Goal: Entertainment & Leisure: Consume media (video, audio)

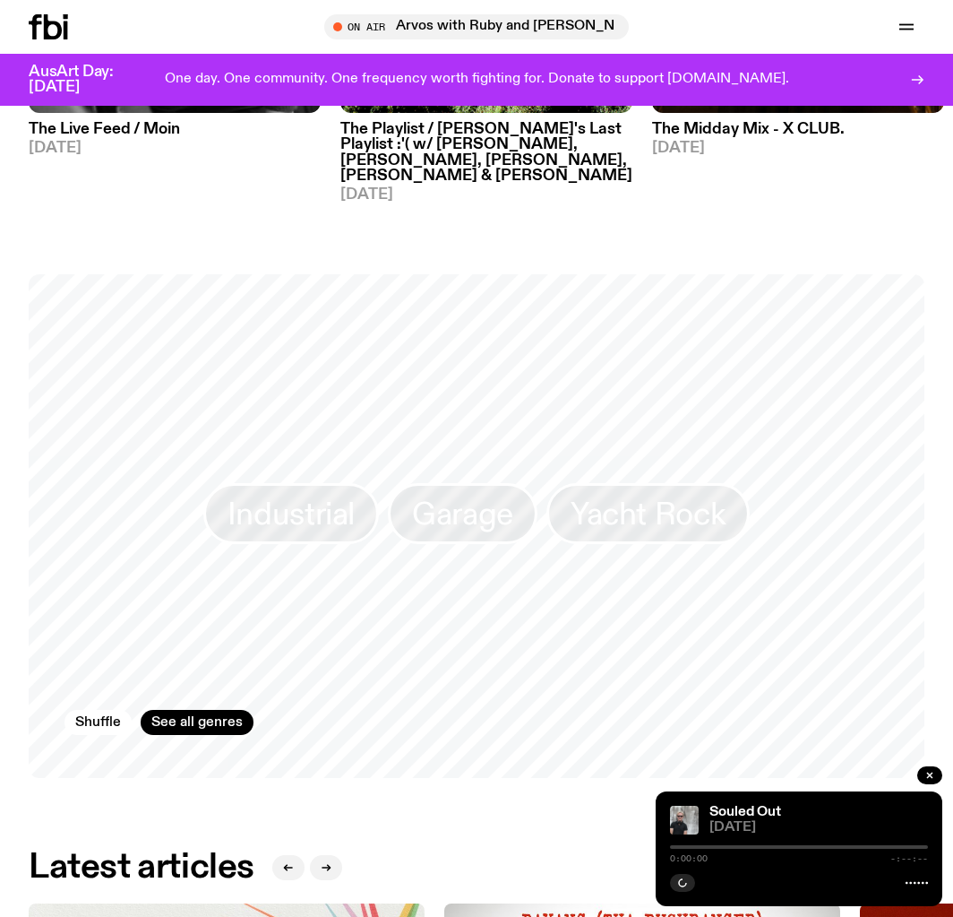
scroll to position [1331, 0]
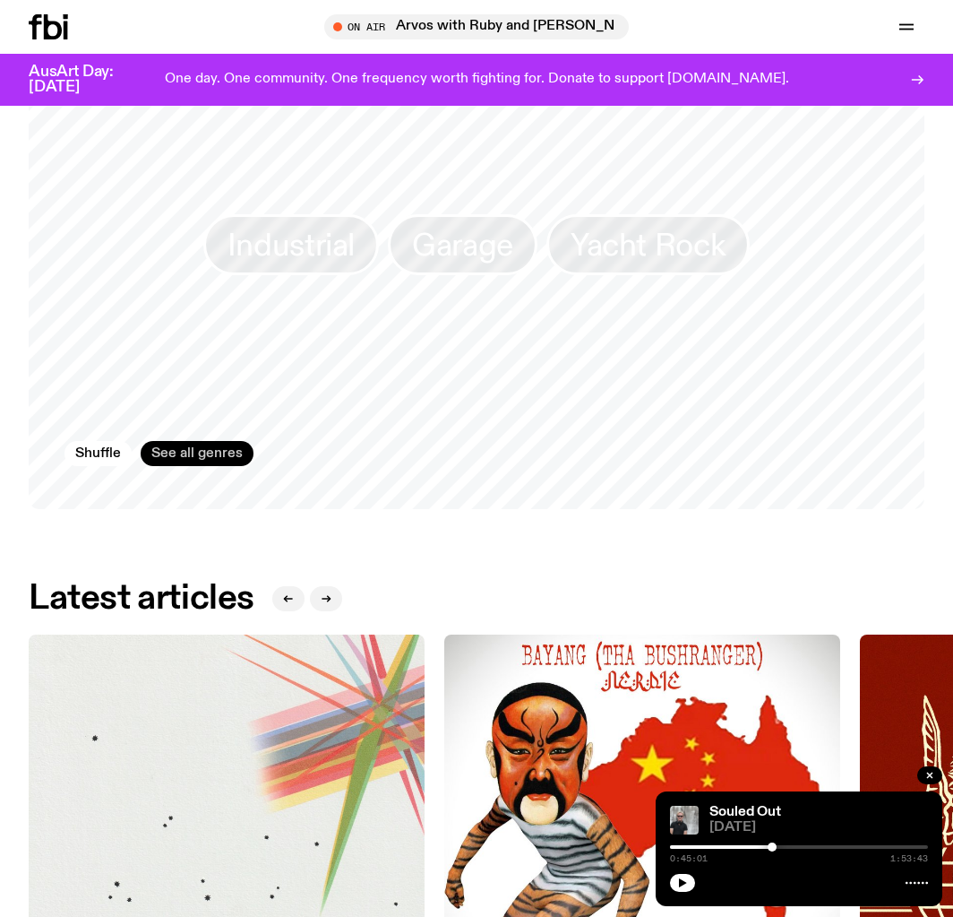
click at [185, 441] on link "See all genres" at bounding box center [197, 453] width 113 height 25
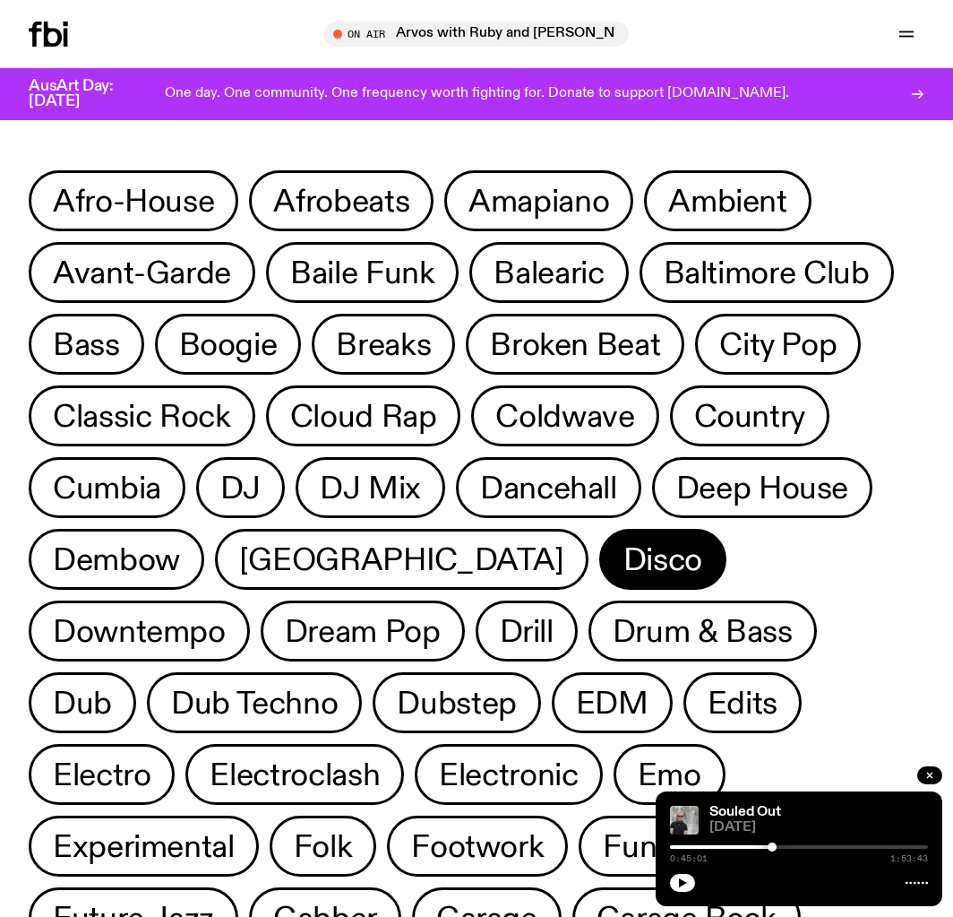
click at [624, 557] on span "Disco" at bounding box center [663, 559] width 79 height 35
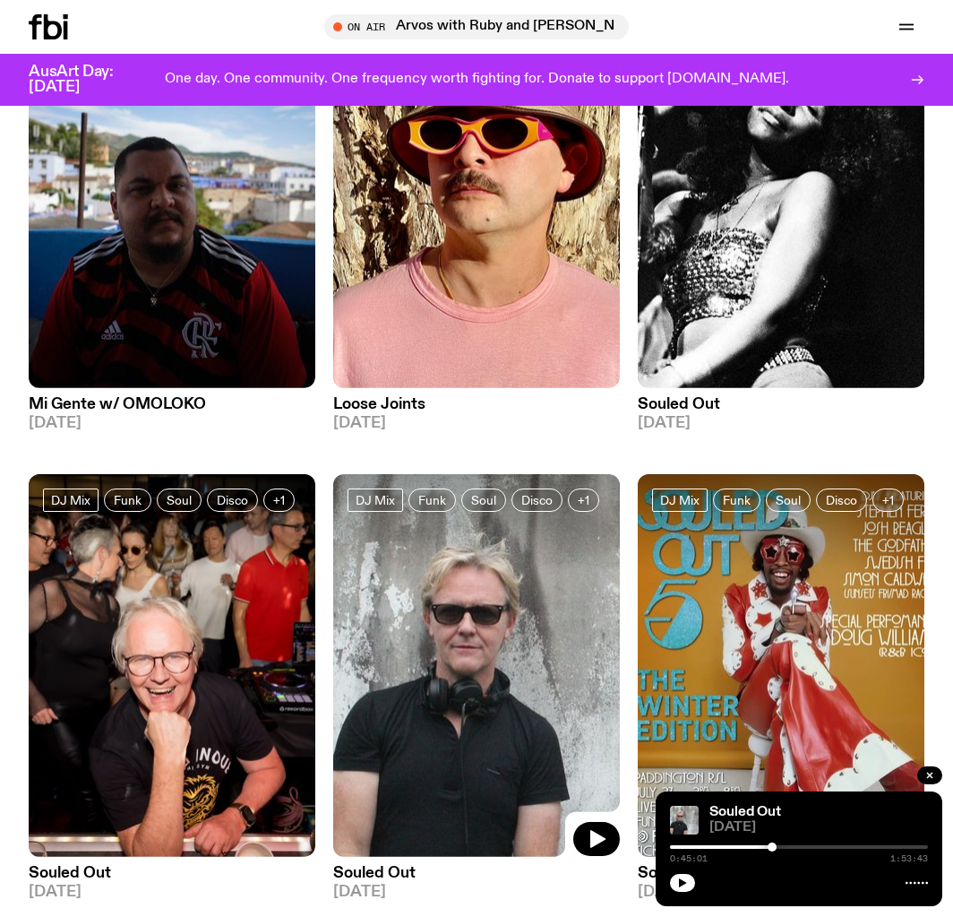
scroll to position [523, 0]
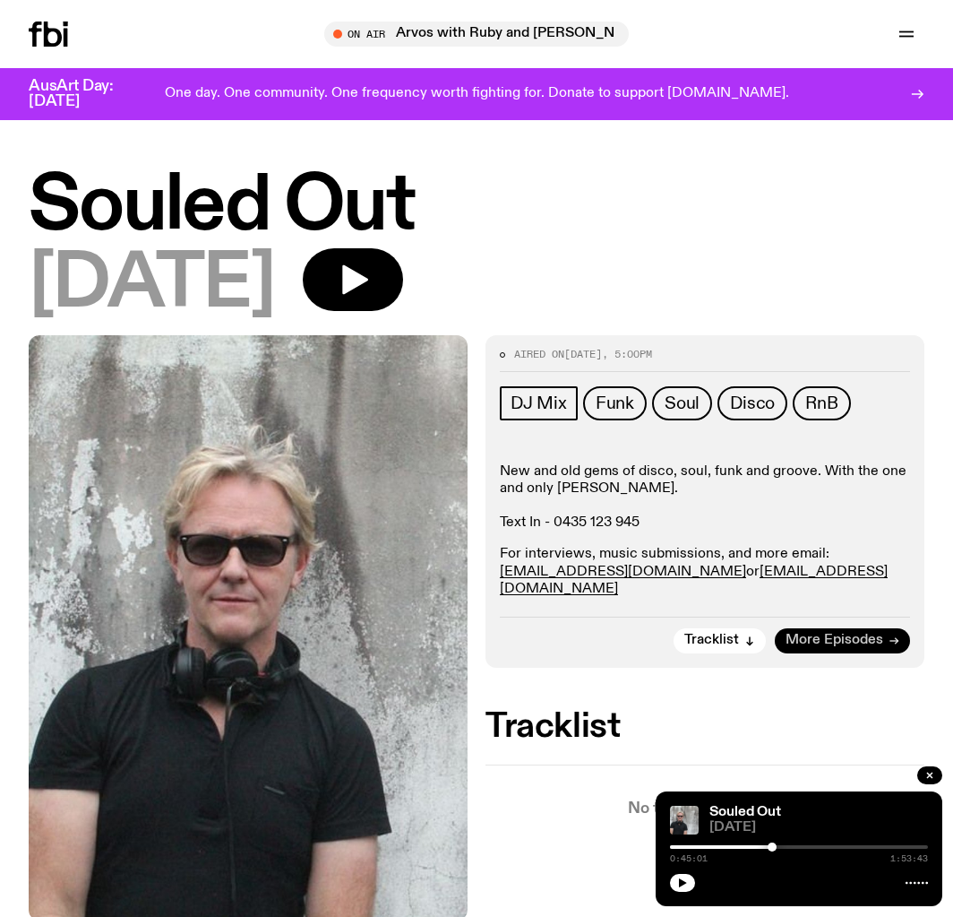
click at [909, 620] on div "Tracklist More Episodes" at bounding box center [705, 634] width 410 height 37
click at [927, 771] on icon "button" at bounding box center [930, 775] width 11 height 11
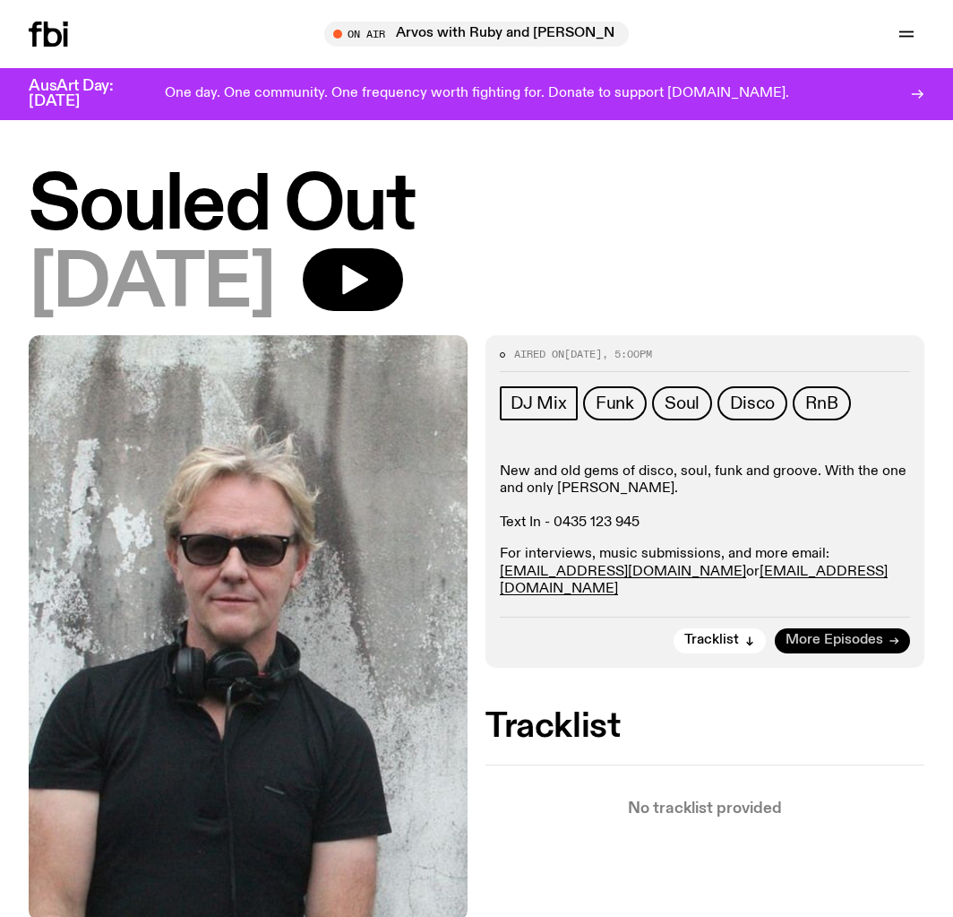
click at [899, 628] on link "More Episodes" at bounding box center [842, 640] width 135 height 25
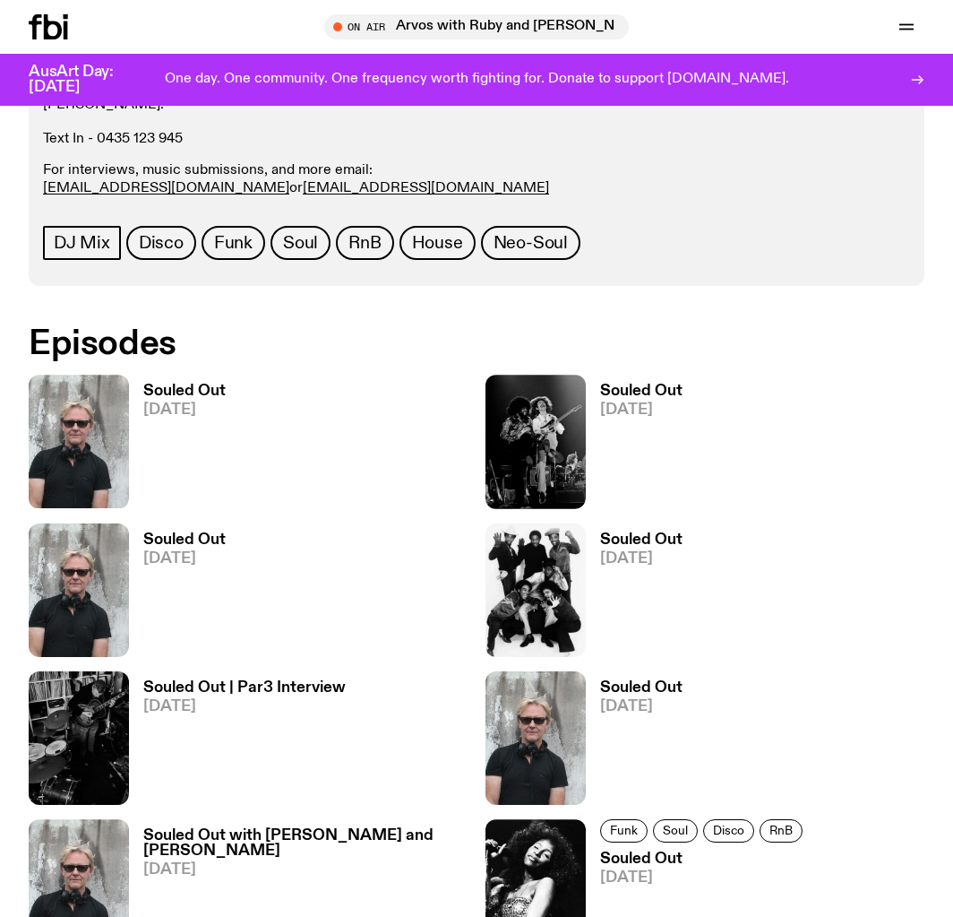
scroll to position [778, 0]
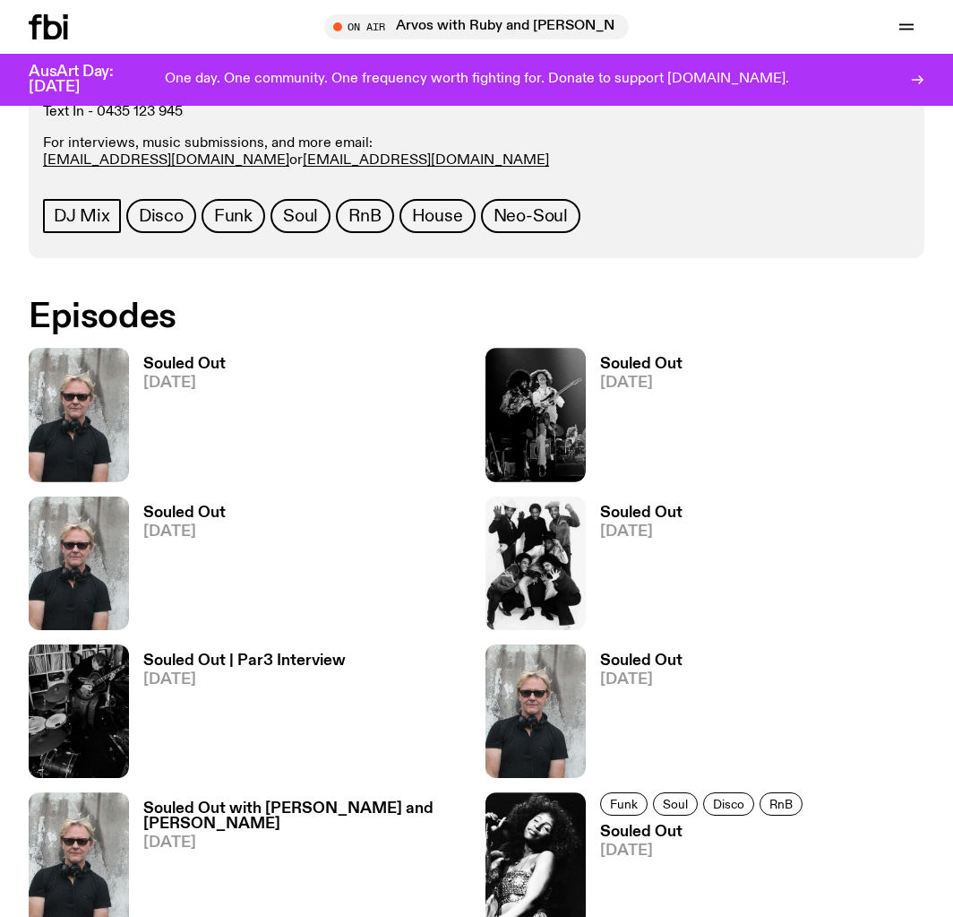
click at [74, 380] on img at bounding box center [79, 414] width 100 height 133
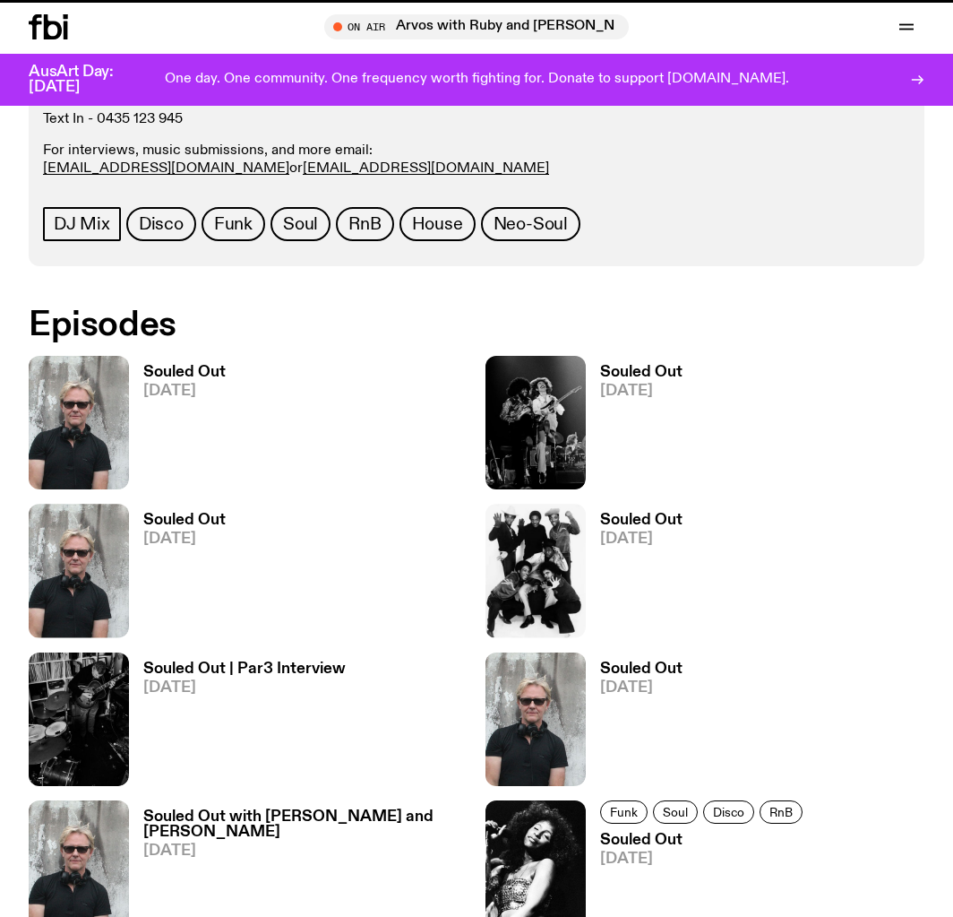
scroll to position [763, 0]
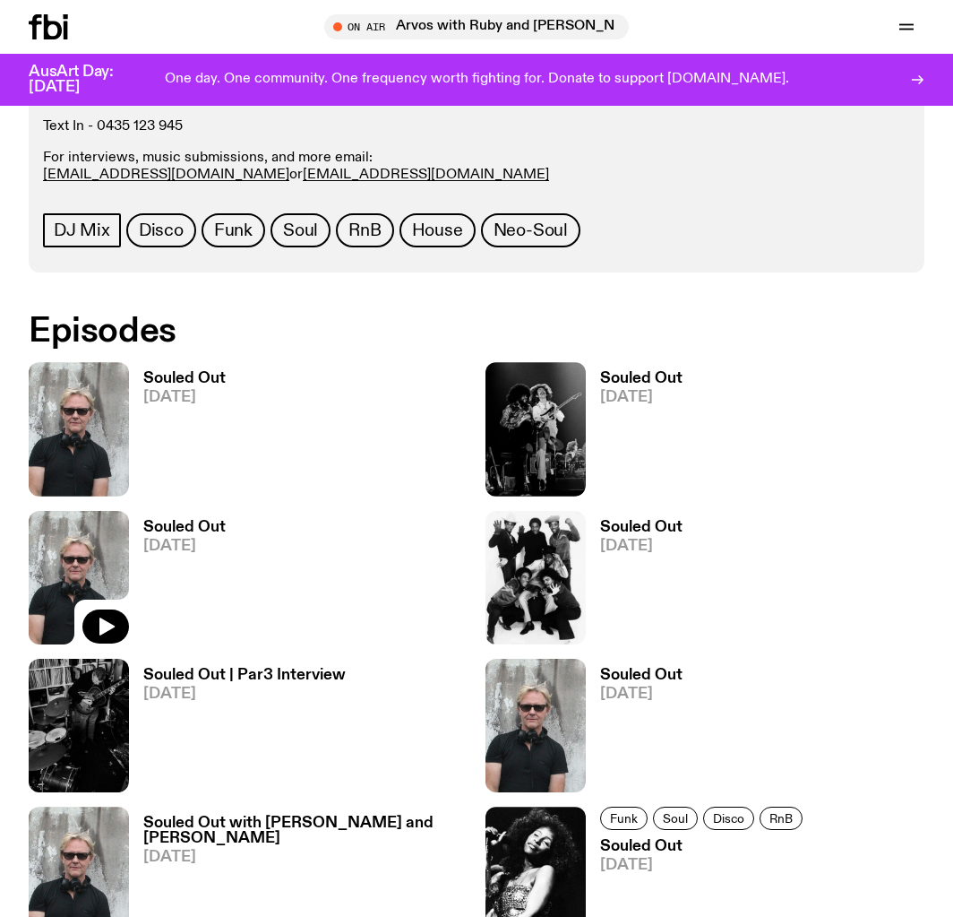
click at [96, 538] on img at bounding box center [79, 577] width 100 height 133
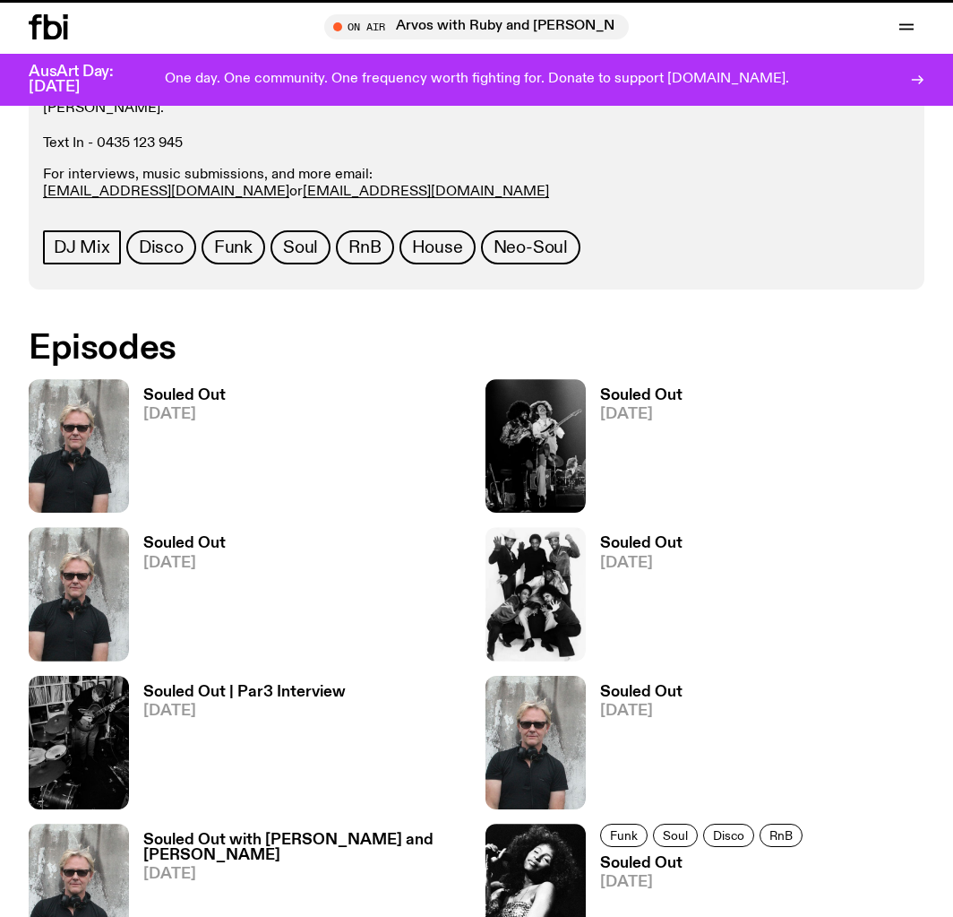
scroll to position [749, 0]
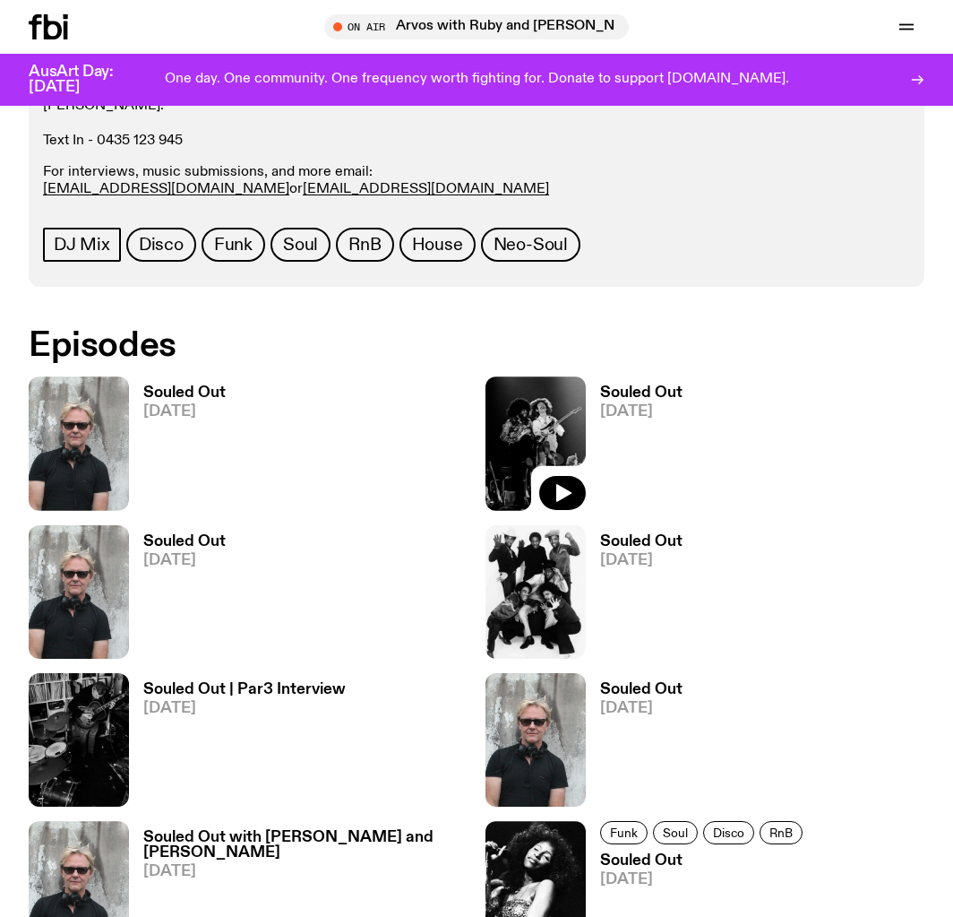
click at [544, 413] on img at bounding box center [536, 442] width 100 height 133
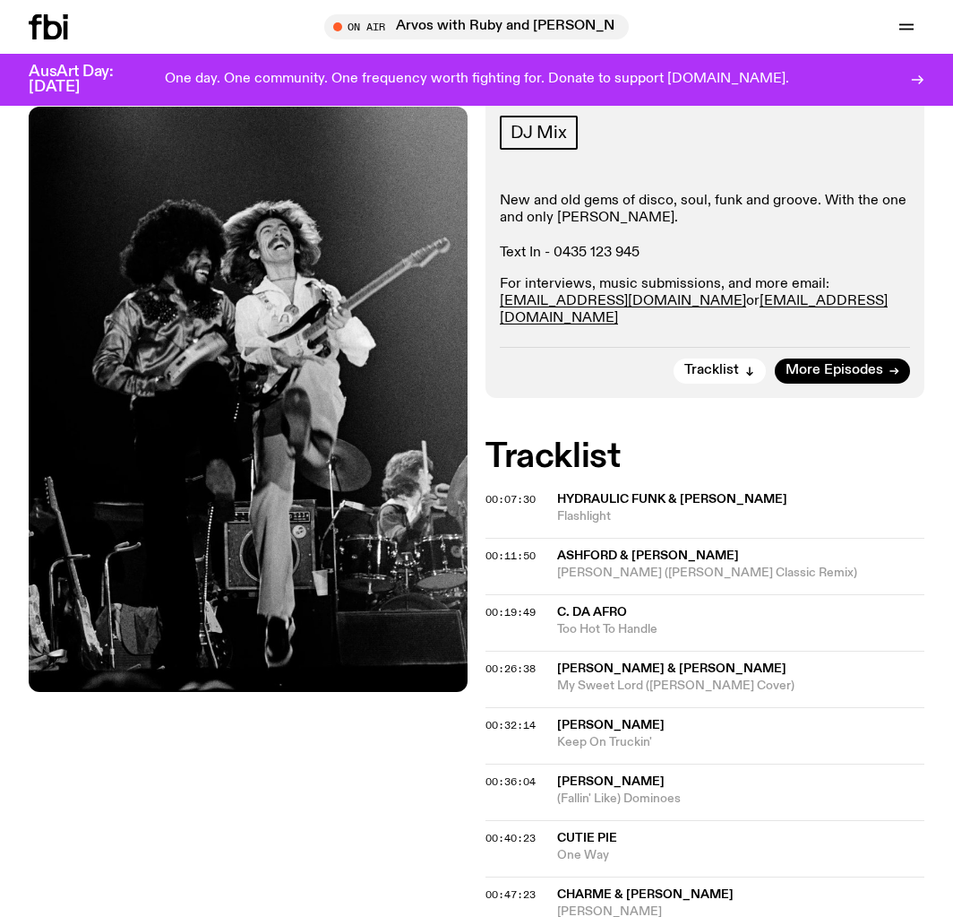
scroll to position [255, 0]
click at [263, 398] on img at bounding box center [248, 398] width 439 height 585
click at [275, 380] on img at bounding box center [248, 398] width 439 height 585
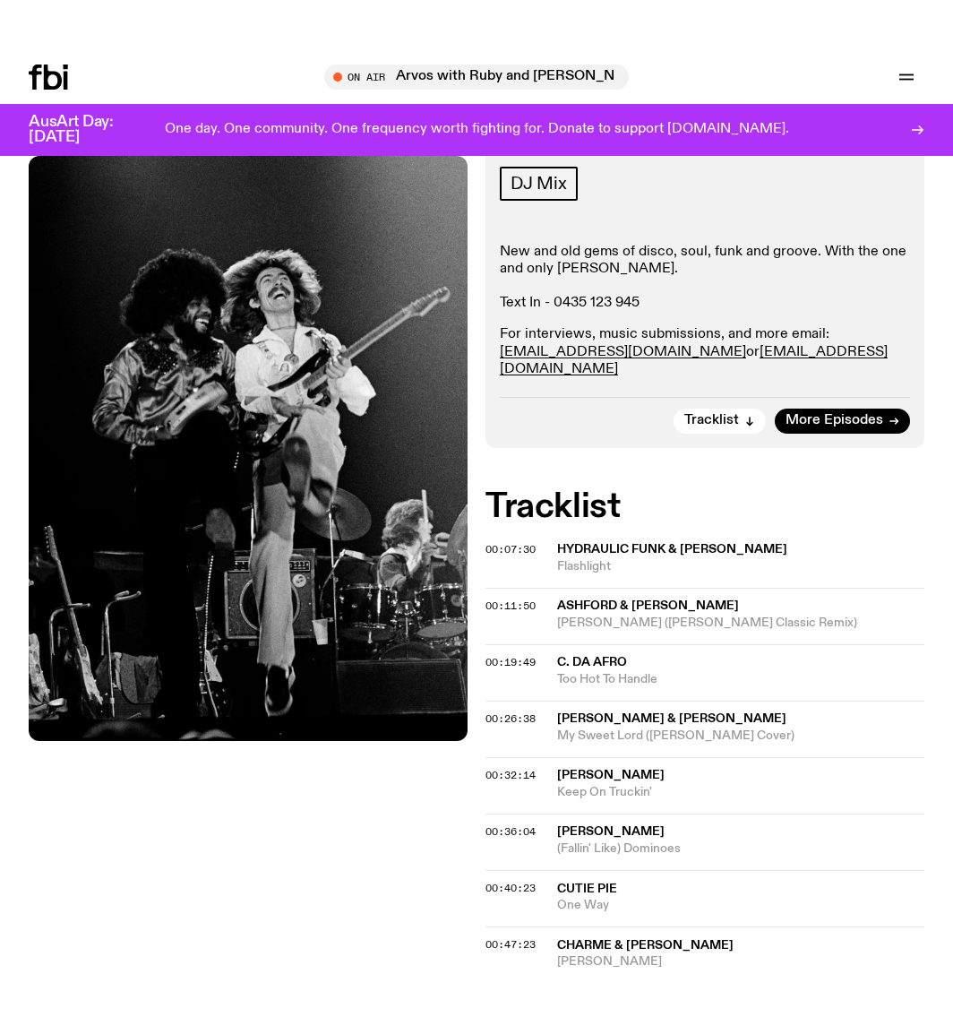
scroll to position [0, 0]
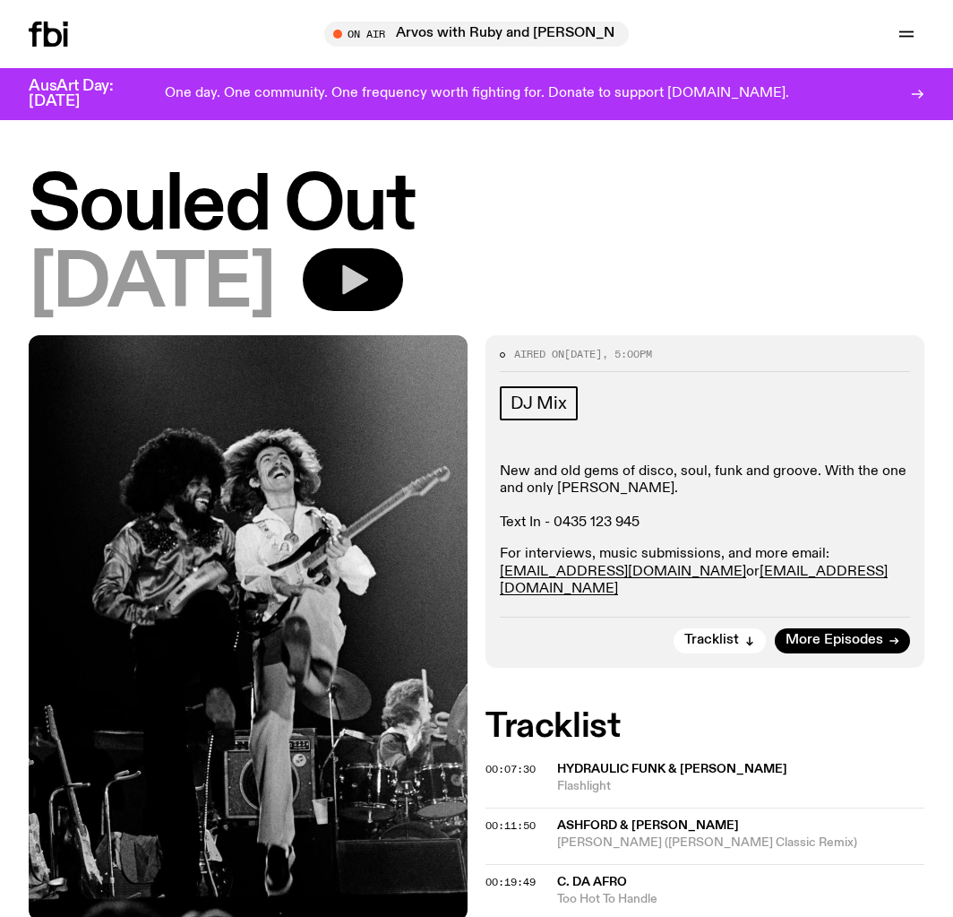
click at [368, 271] on icon "button" at bounding box center [355, 280] width 26 height 30
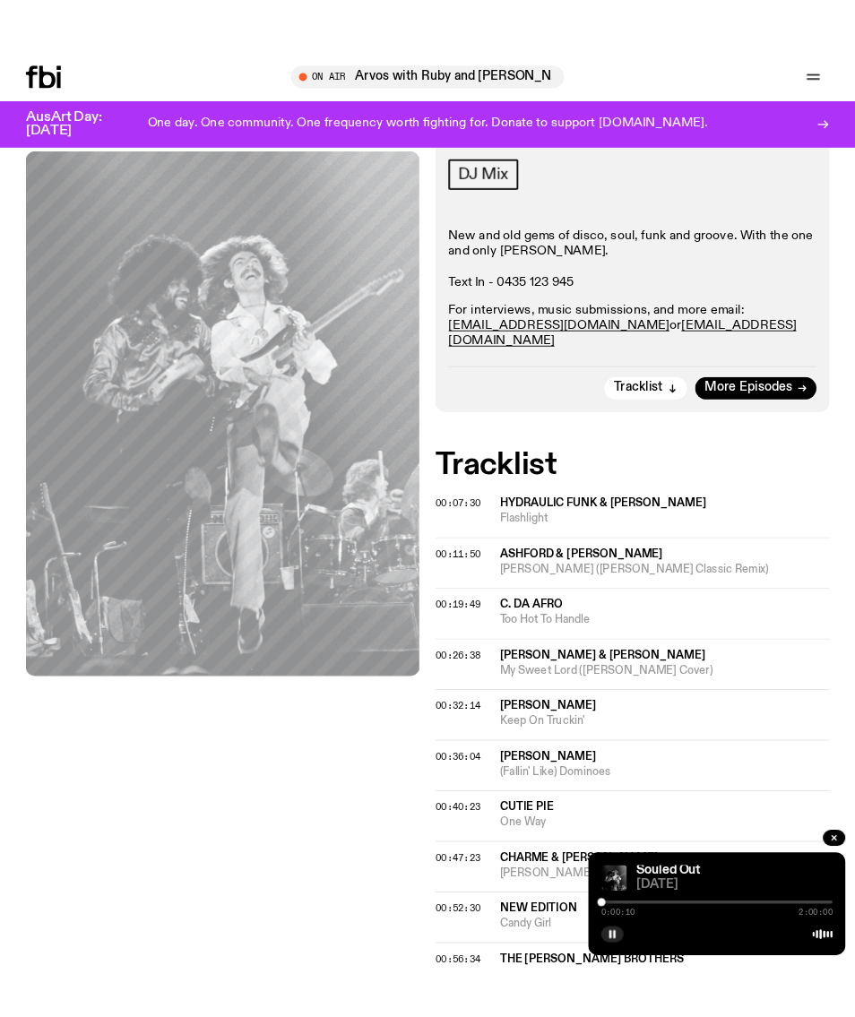
scroll to position [255, 0]
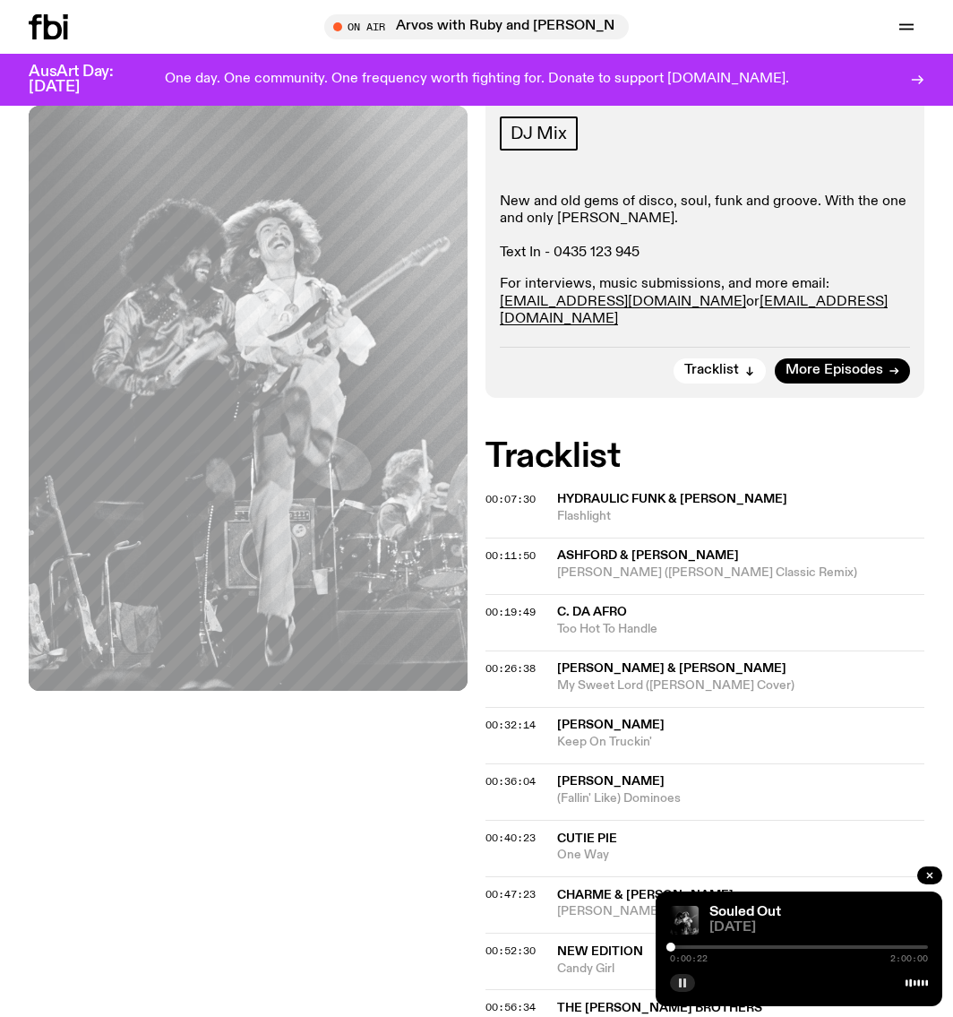
click at [685, 916] on rect "button" at bounding box center [685, 982] width 3 height 9
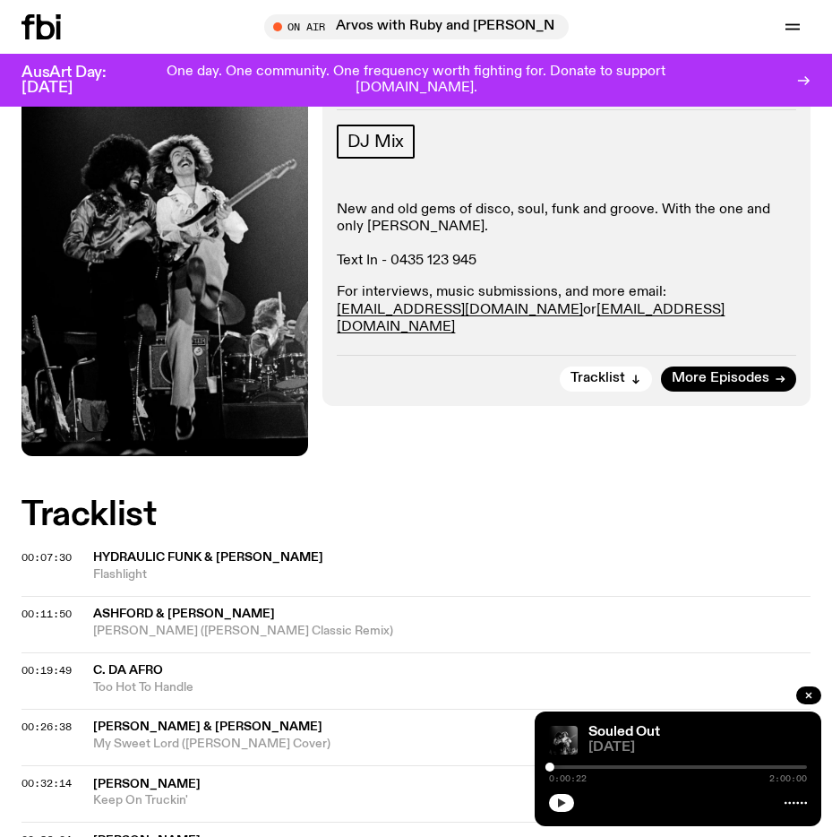
scroll to position [269, 0]
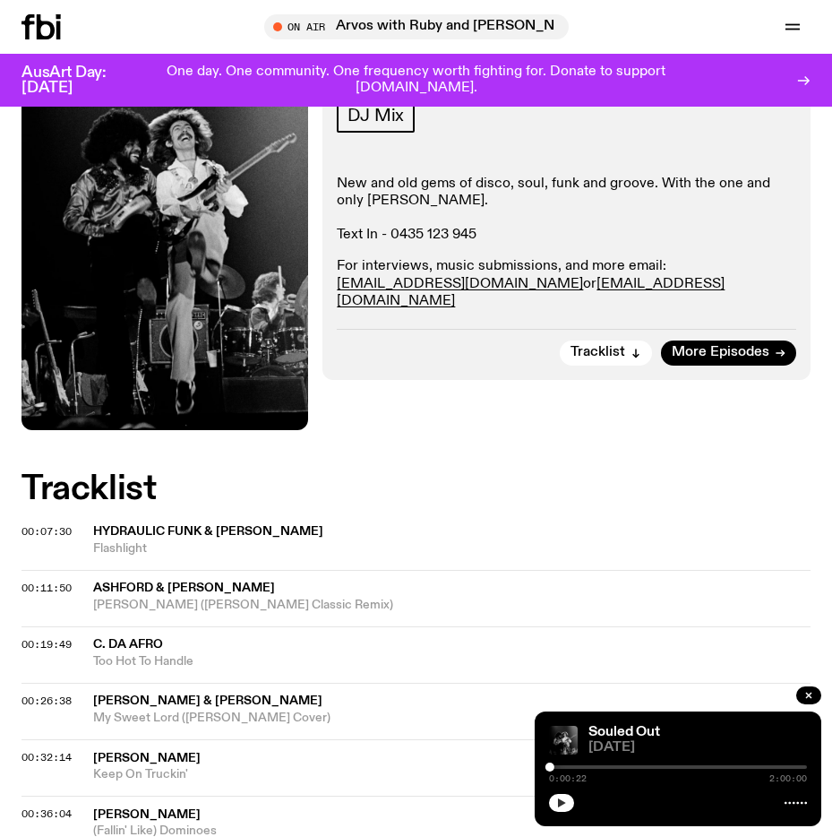
click at [556, 802] on icon "button" at bounding box center [561, 802] width 11 height 11
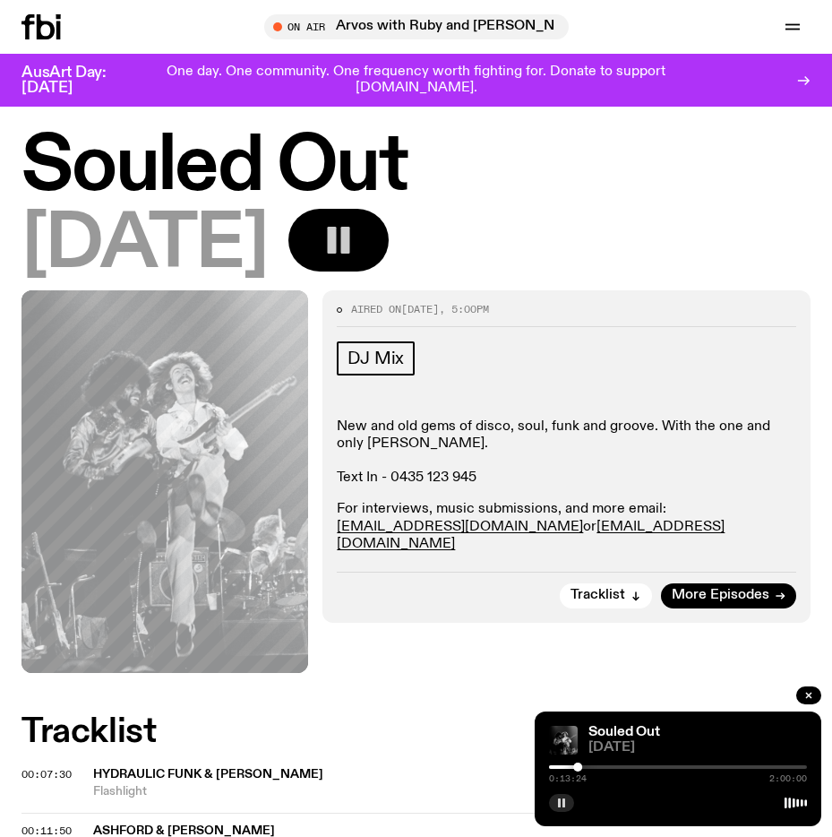
scroll to position [0, 0]
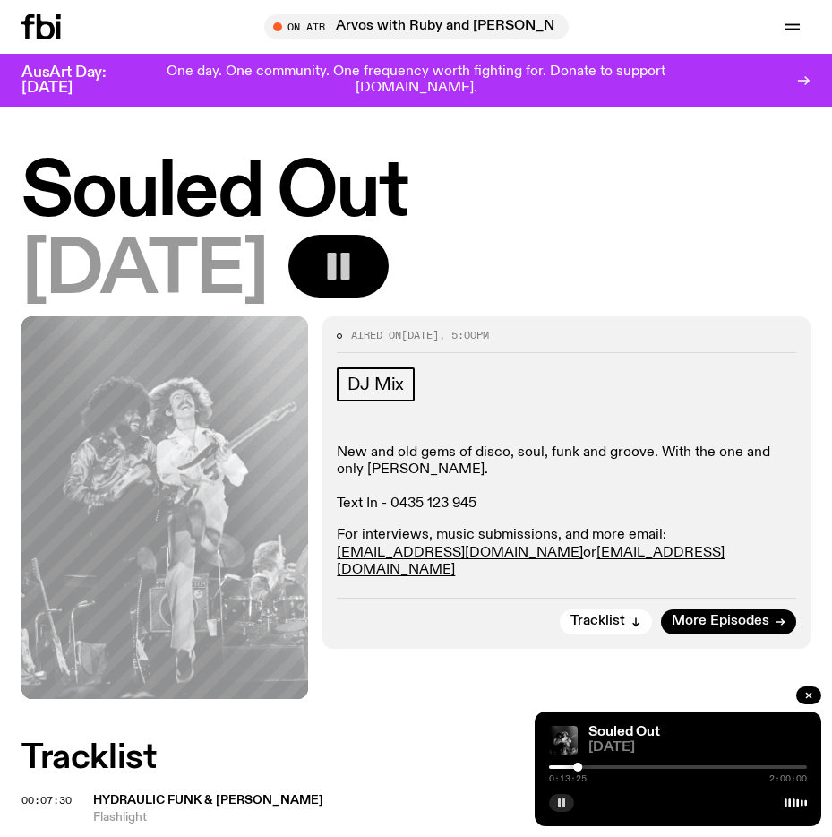
click at [336, 262] on rect "button" at bounding box center [331, 266] width 9 height 27
